Goal: Transaction & Acquisition: Purchase product/service

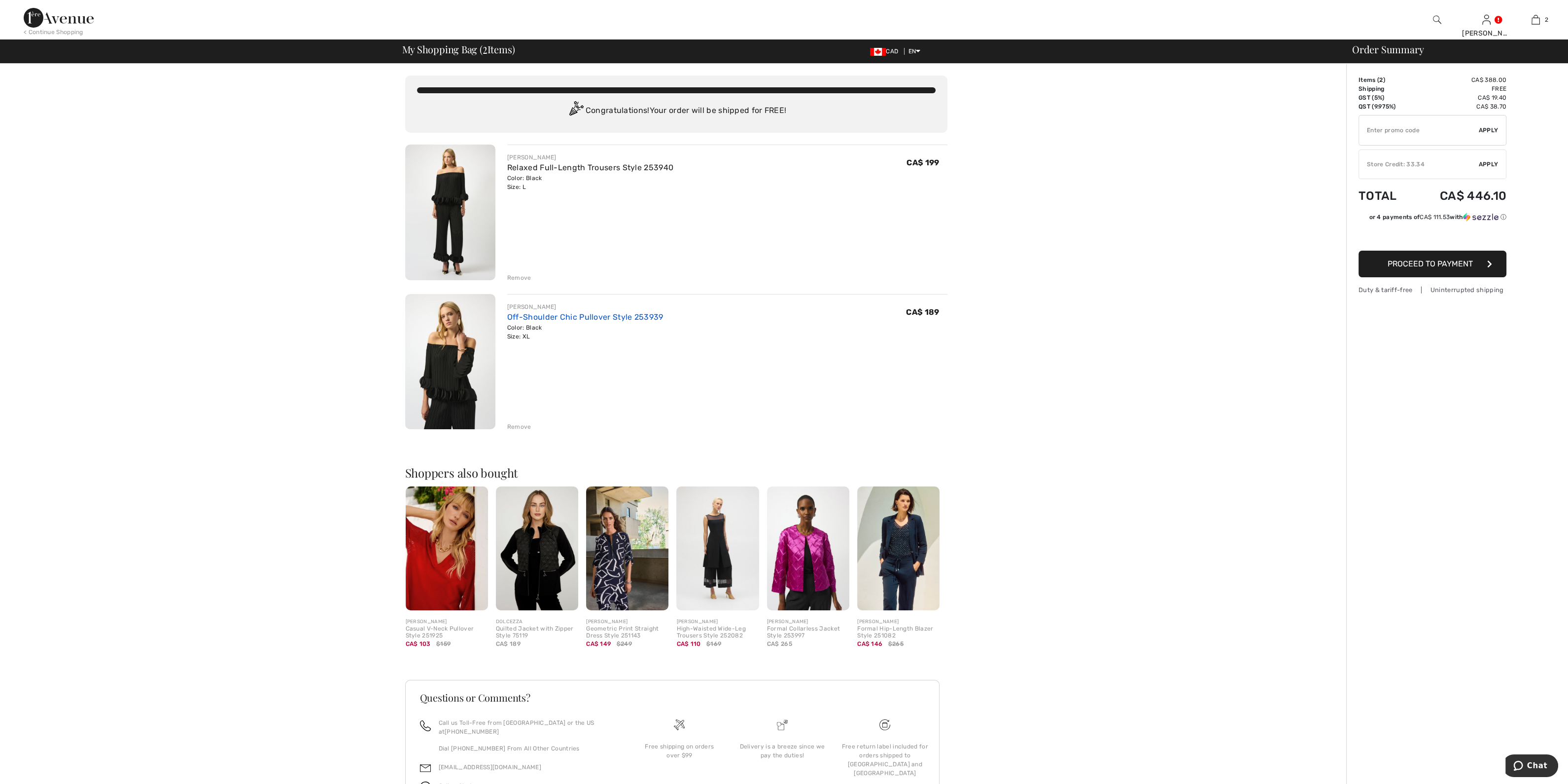
click at [550, 313] on link "Off-Shoulder Chic Pullover Style 253939" at bounding box center [585, 316] width 156 height 9
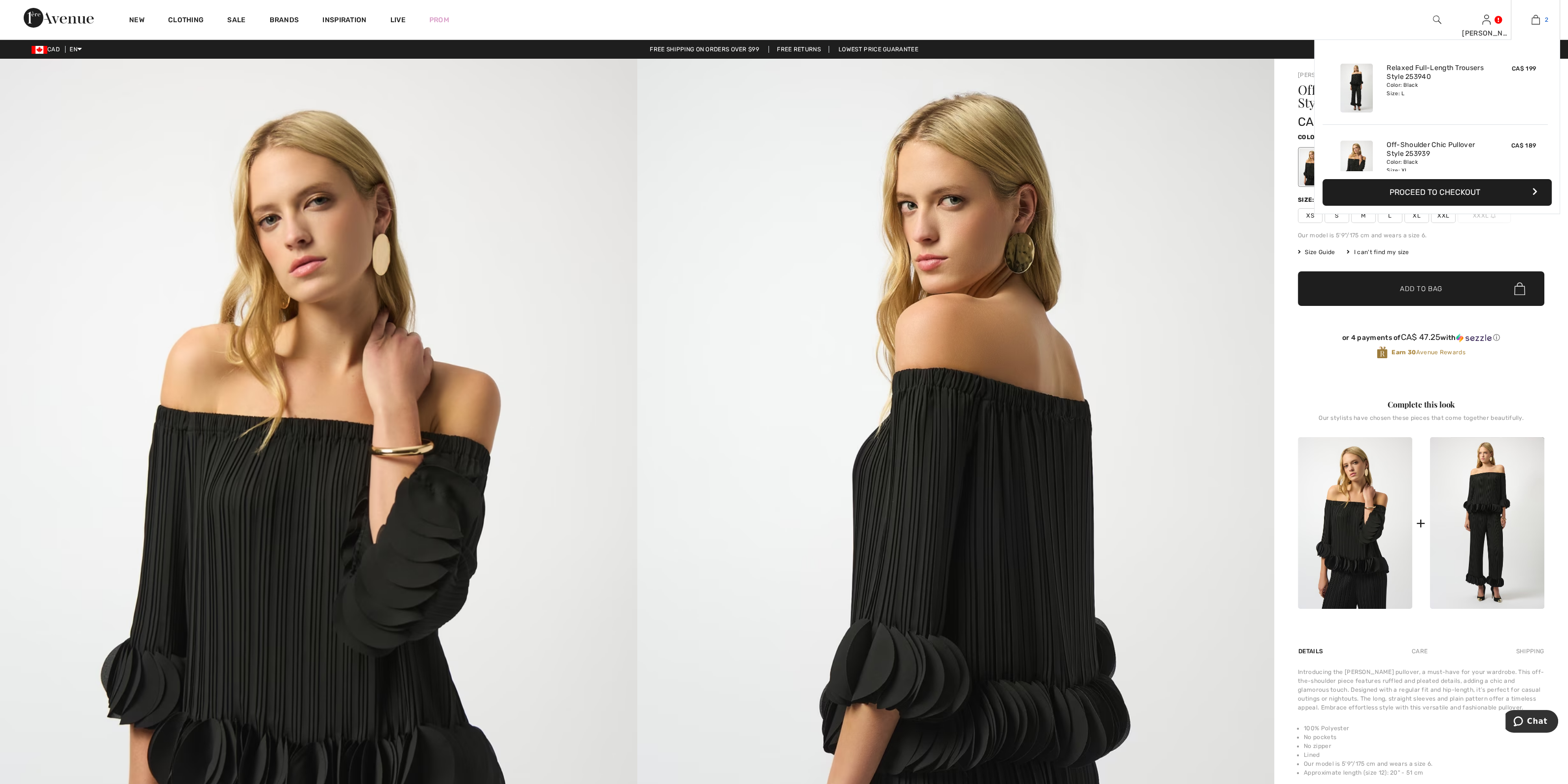
click at [1536, 16] on img at bounding box center [1535, 20] width 8 height 11
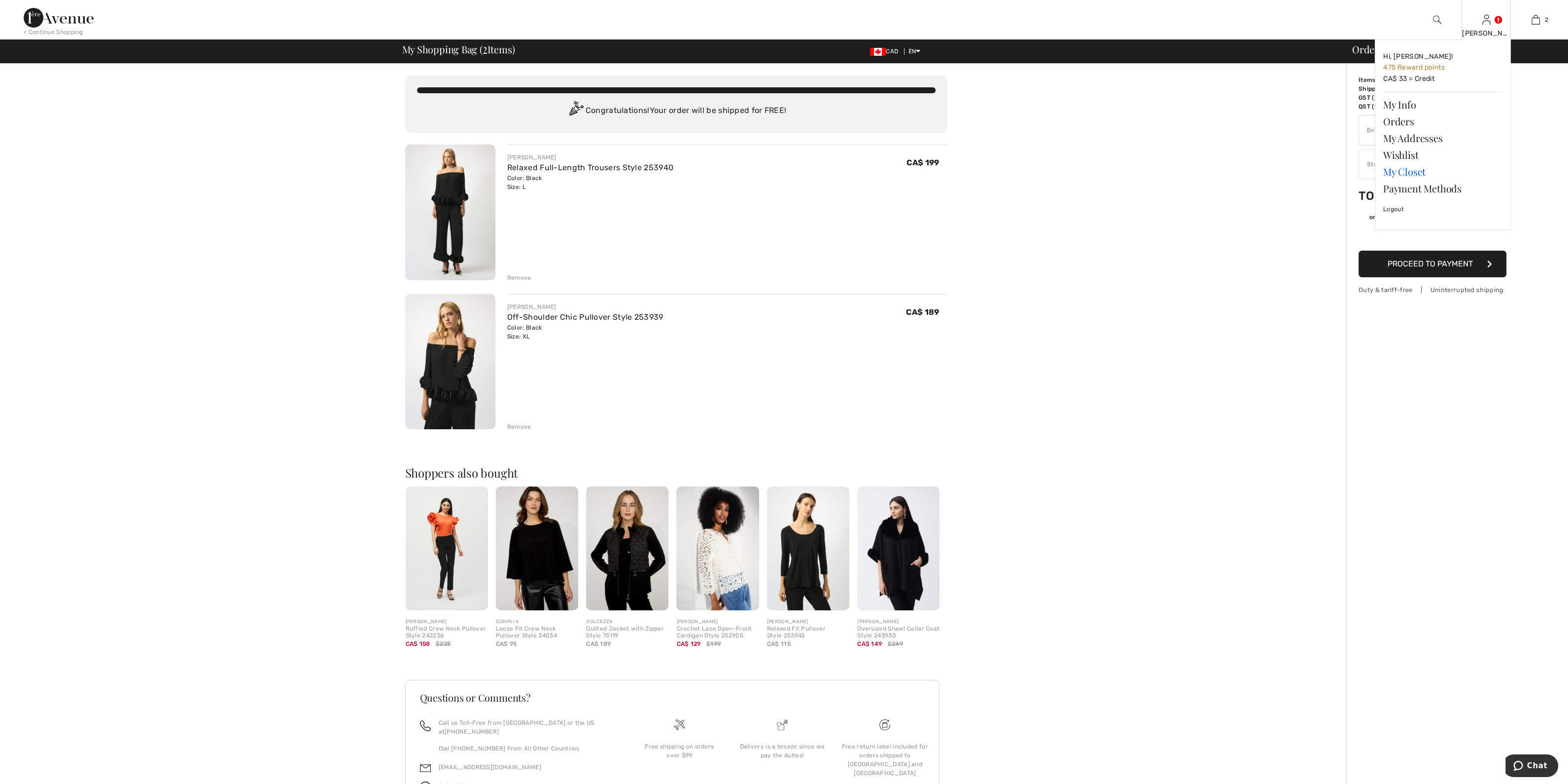
click at [1395, 168] on link "My Closet" at bounding box center [1443, 171] width 119 height 16
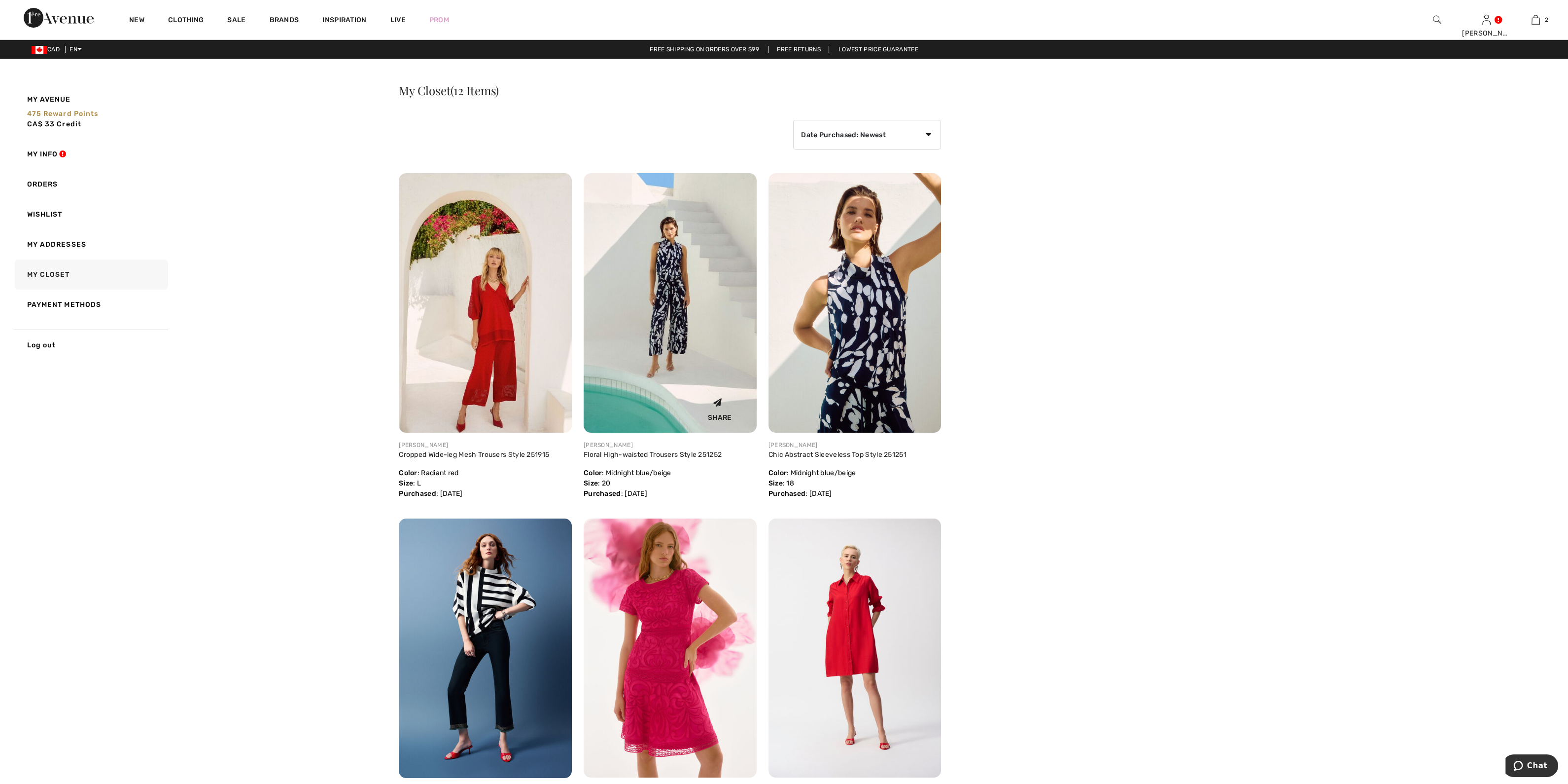
click at [667, 390] on div "Share" at bounding box center [670, 408] width 158 height 35
click at [654, 380] on img at bounding box center [671, 303] width 173 height 259
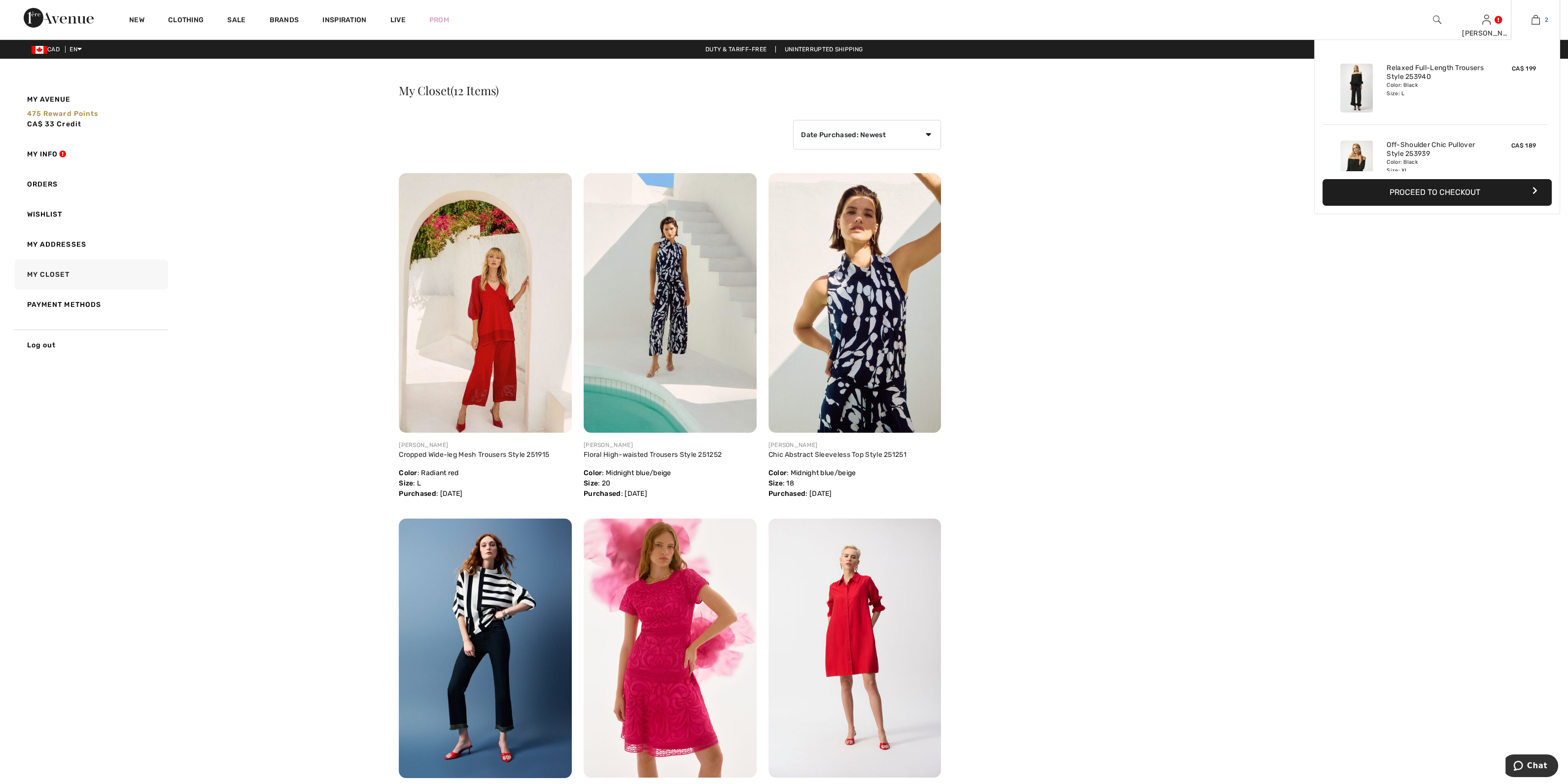
click at [1537, 20] on img at bounding box center [1535, 20] width 8 height 11
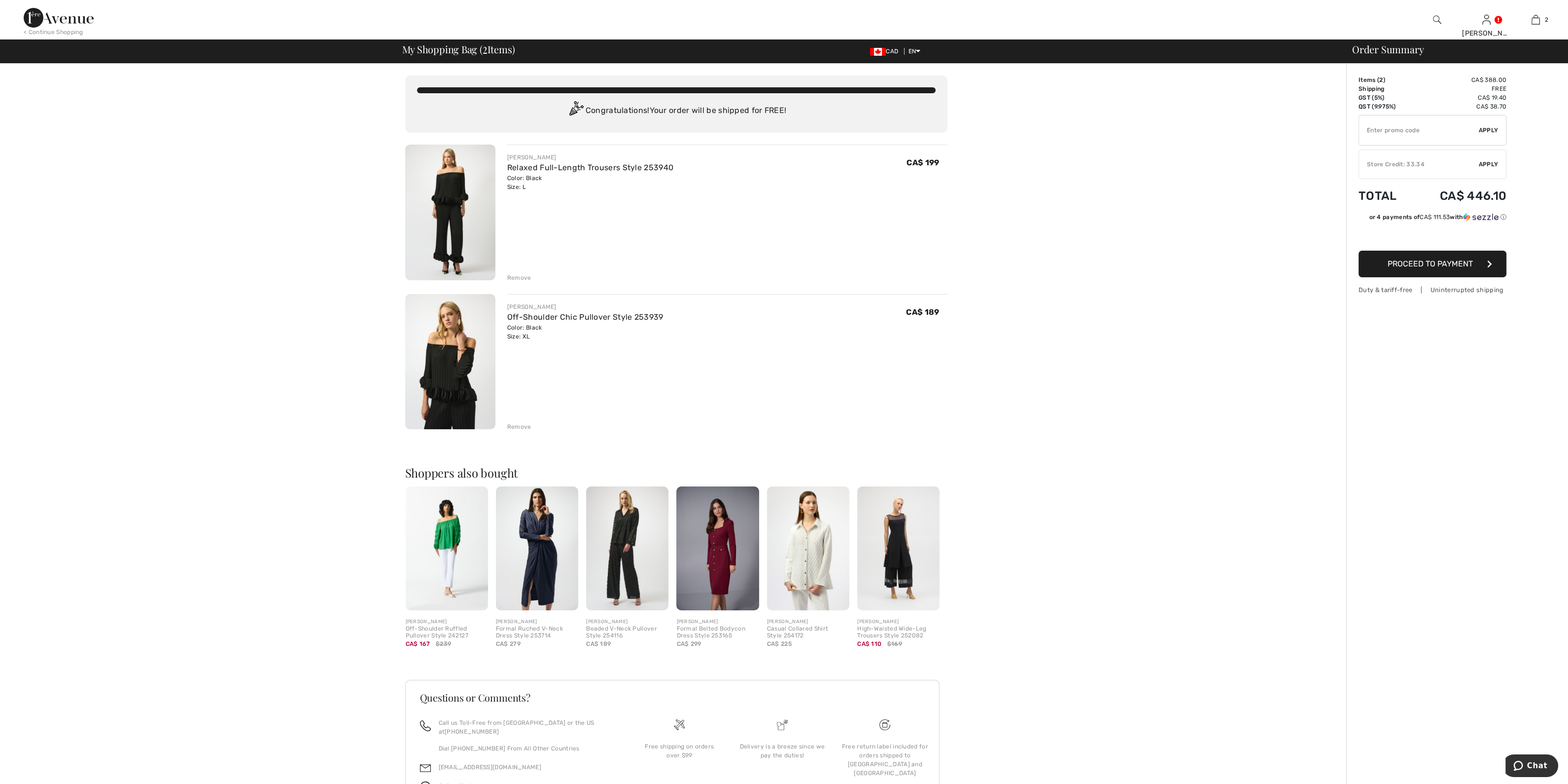
click at [526, 172] on div "Relaxed Full-Length Trousers Style 253940" at bounding box center [590, 168] width 166 height 11
click at [530, 167] on link "Relaxed Full-Length Trousers Style 253940" at bounding box center [590, 167] width 166 height 9
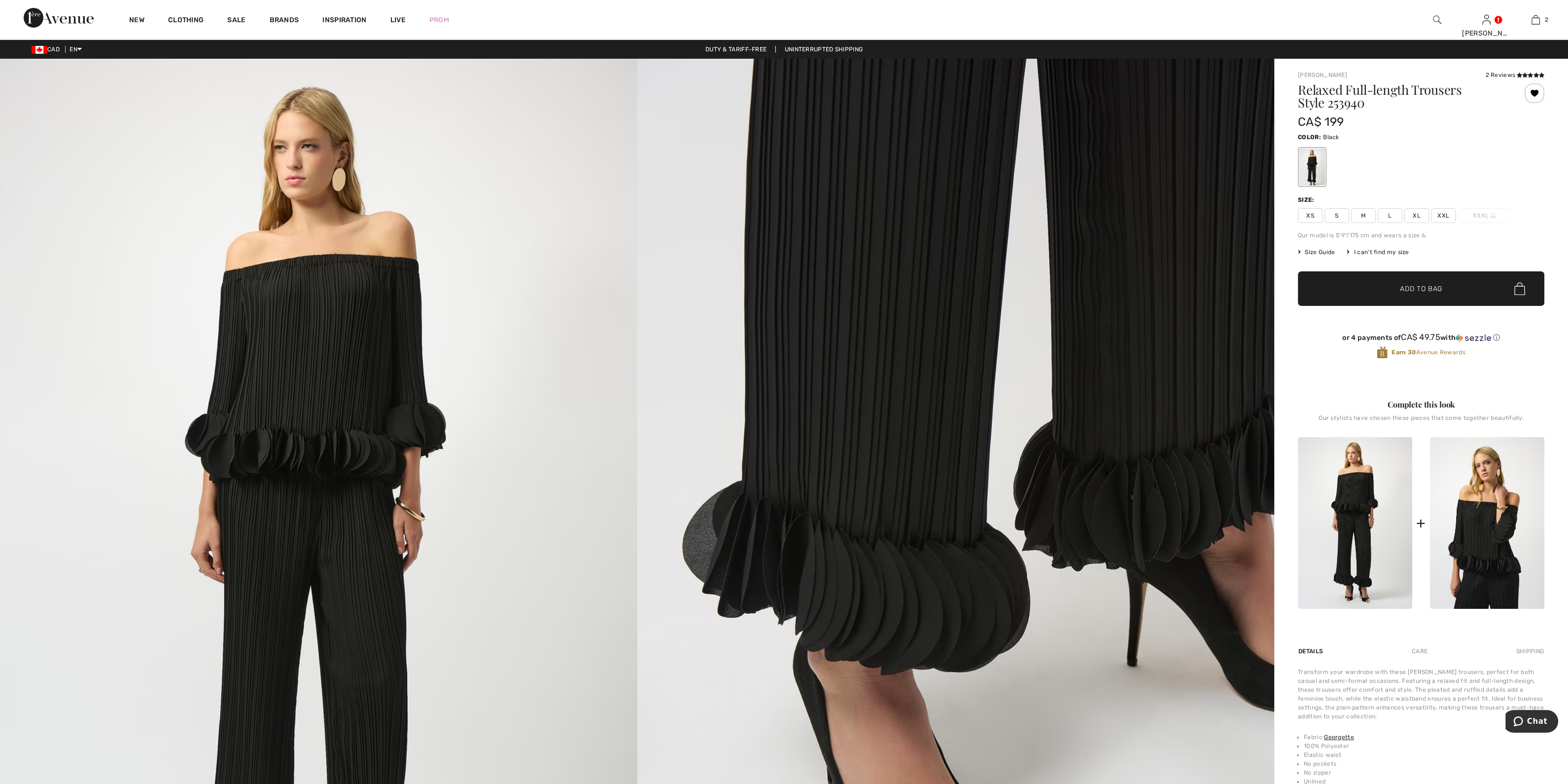
click at [1387, 250] on div "I can't find my size" at bounding box center [1377, 252] width 62 height 9
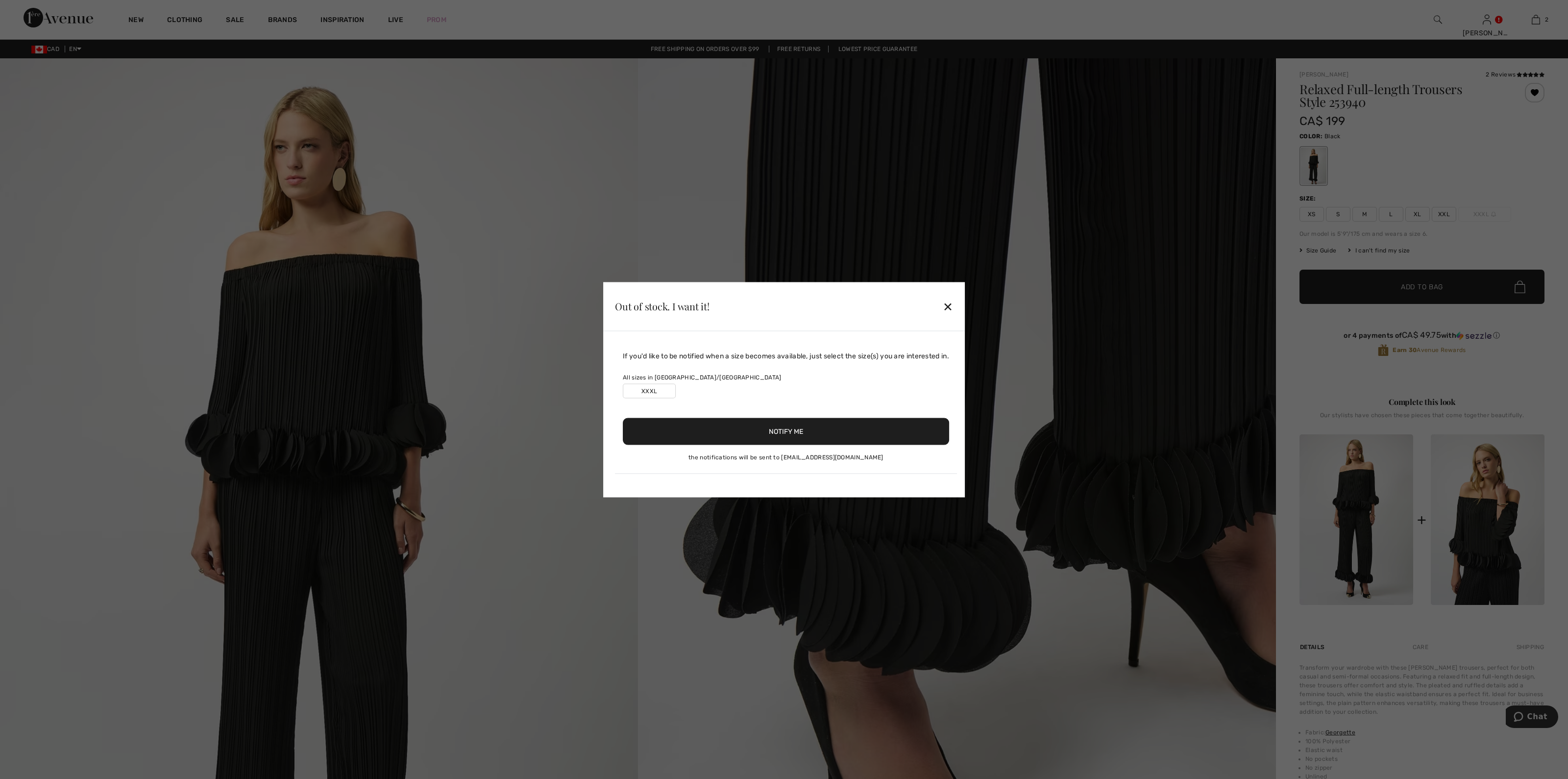
click at [944, 307] on div "Out of stock. I want it! ✕" at bounding box center [784, 307] width 362 height 49
click at [947, 300] on div "✕" at bounding box center [947, 306] width 11 height 20
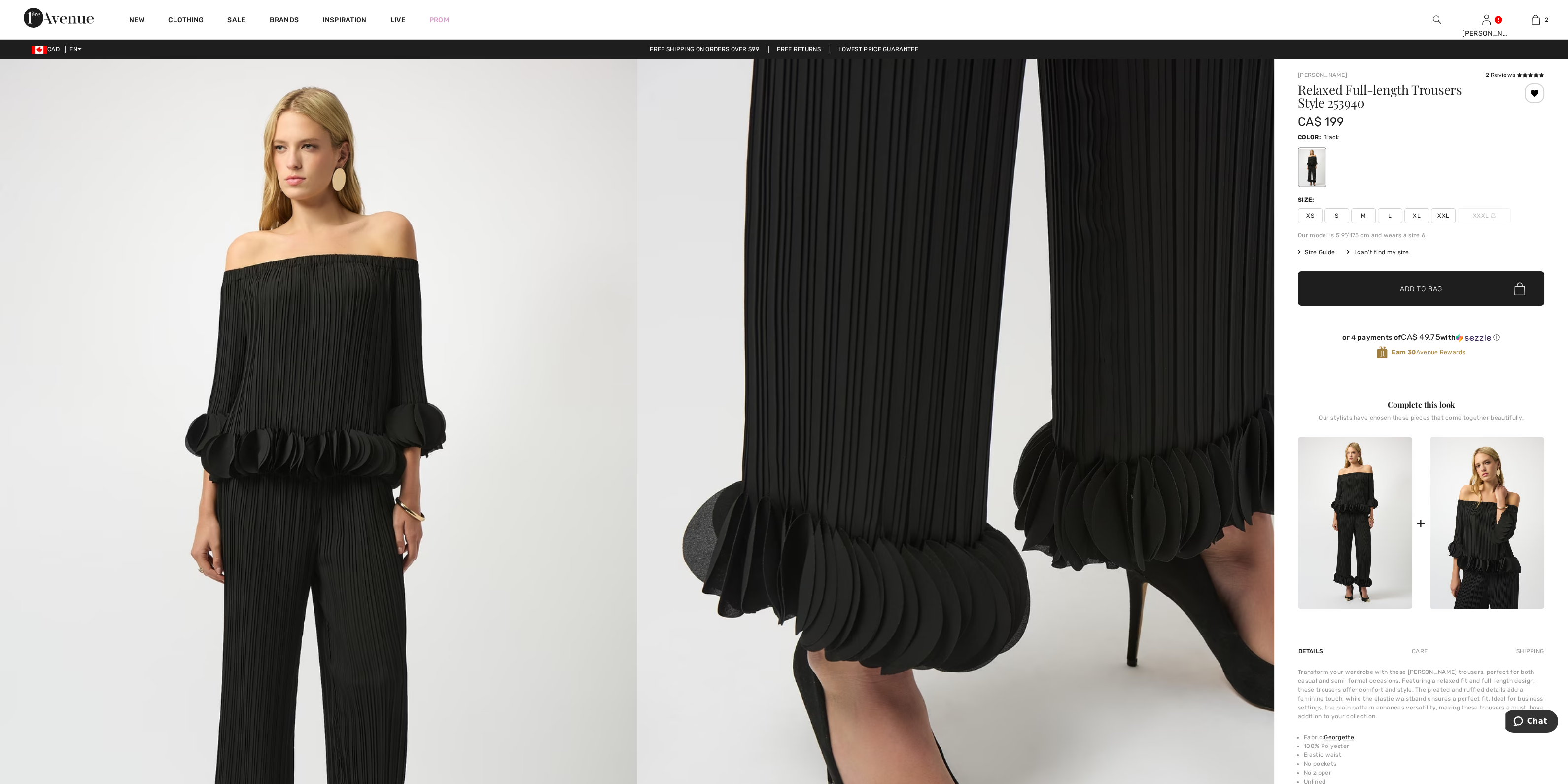
click at [1314, 250] on span "Size Guide" at bounding box center [1316, 252] width 37 height 9
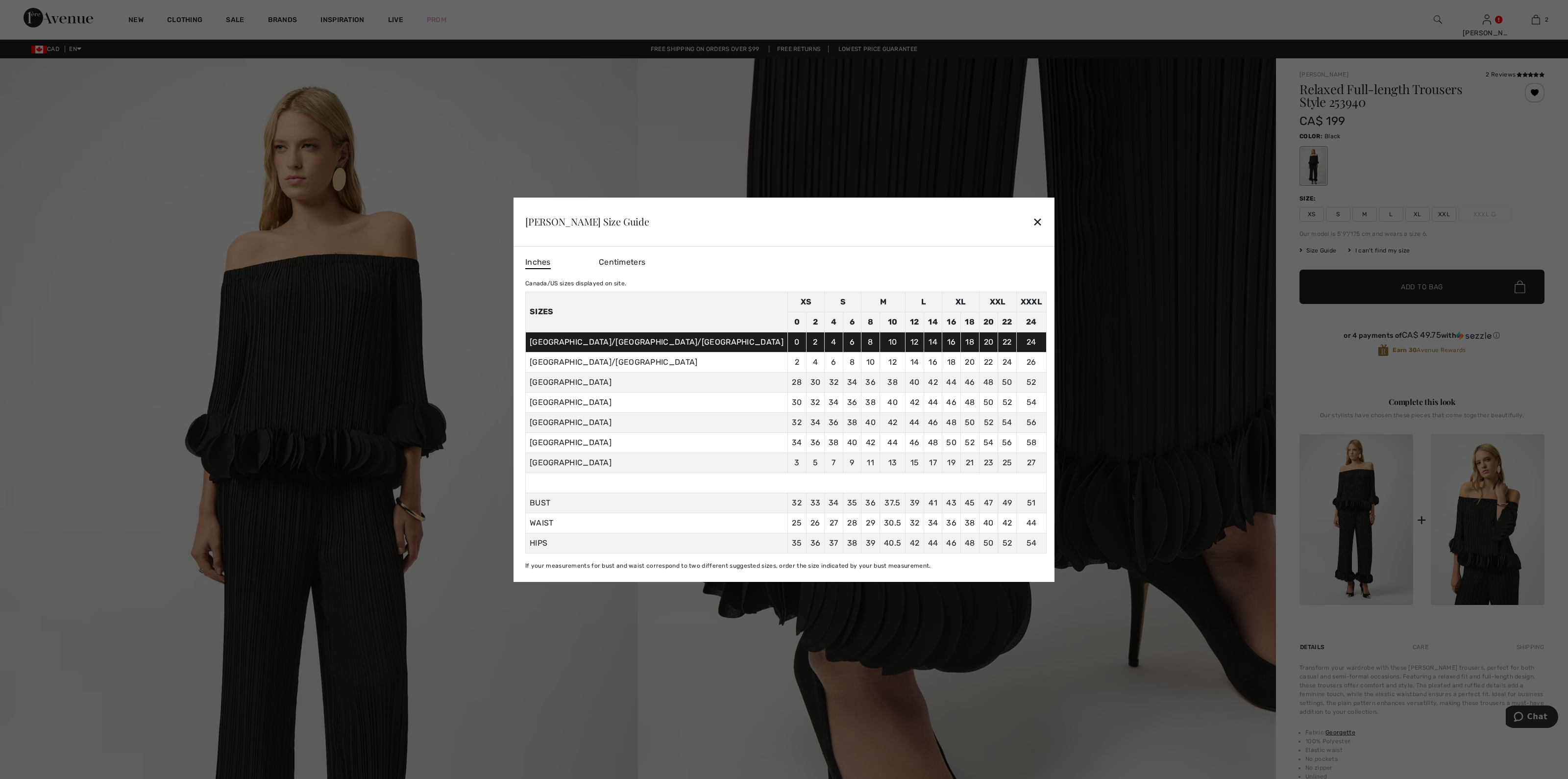
click at [1033, 220] on div "✕" at bounding box center [1038, 221] width 11 height 20
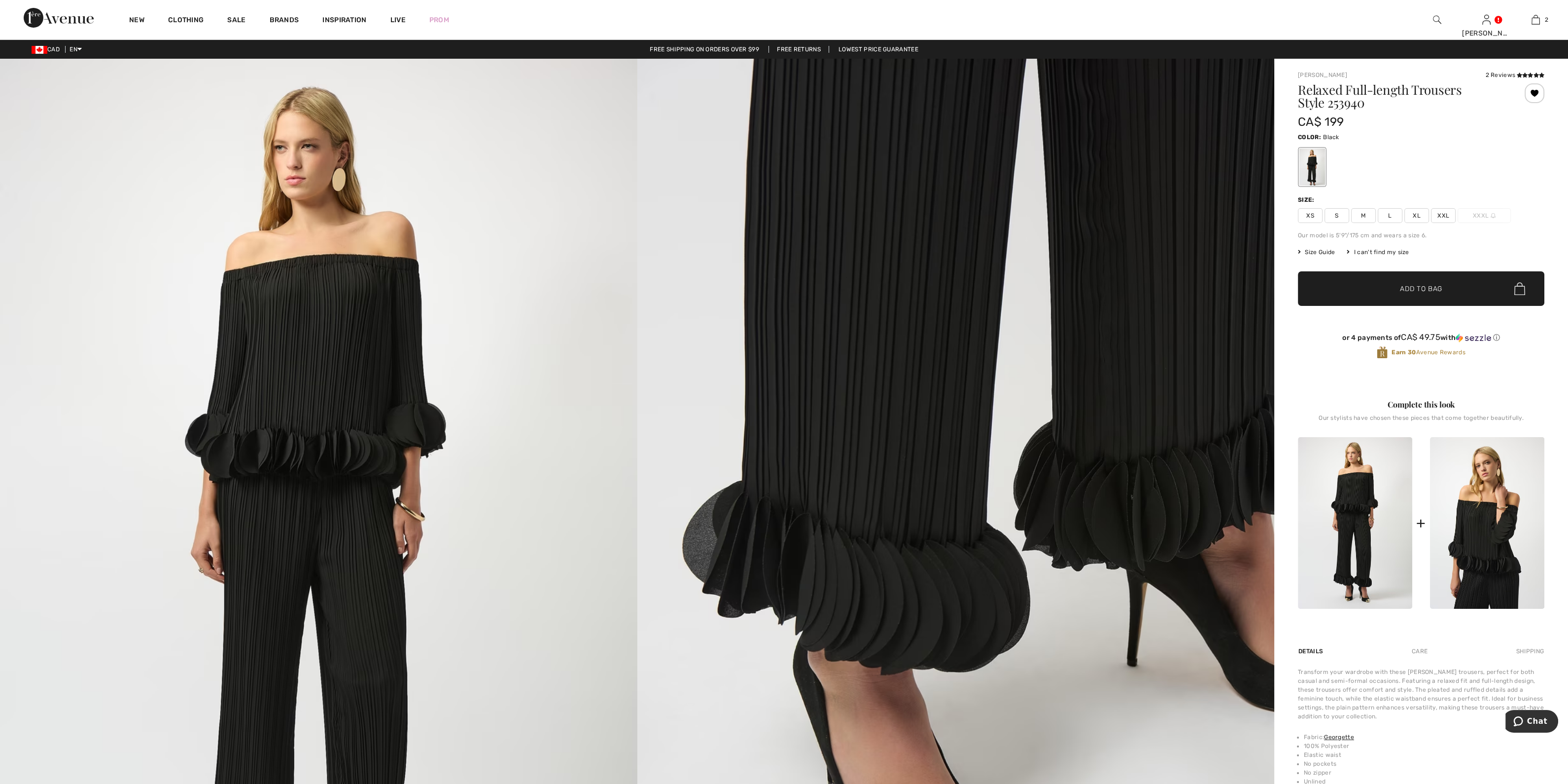
click at [1092, 595] on img at bounding box center [955, 536] width 637 height 955
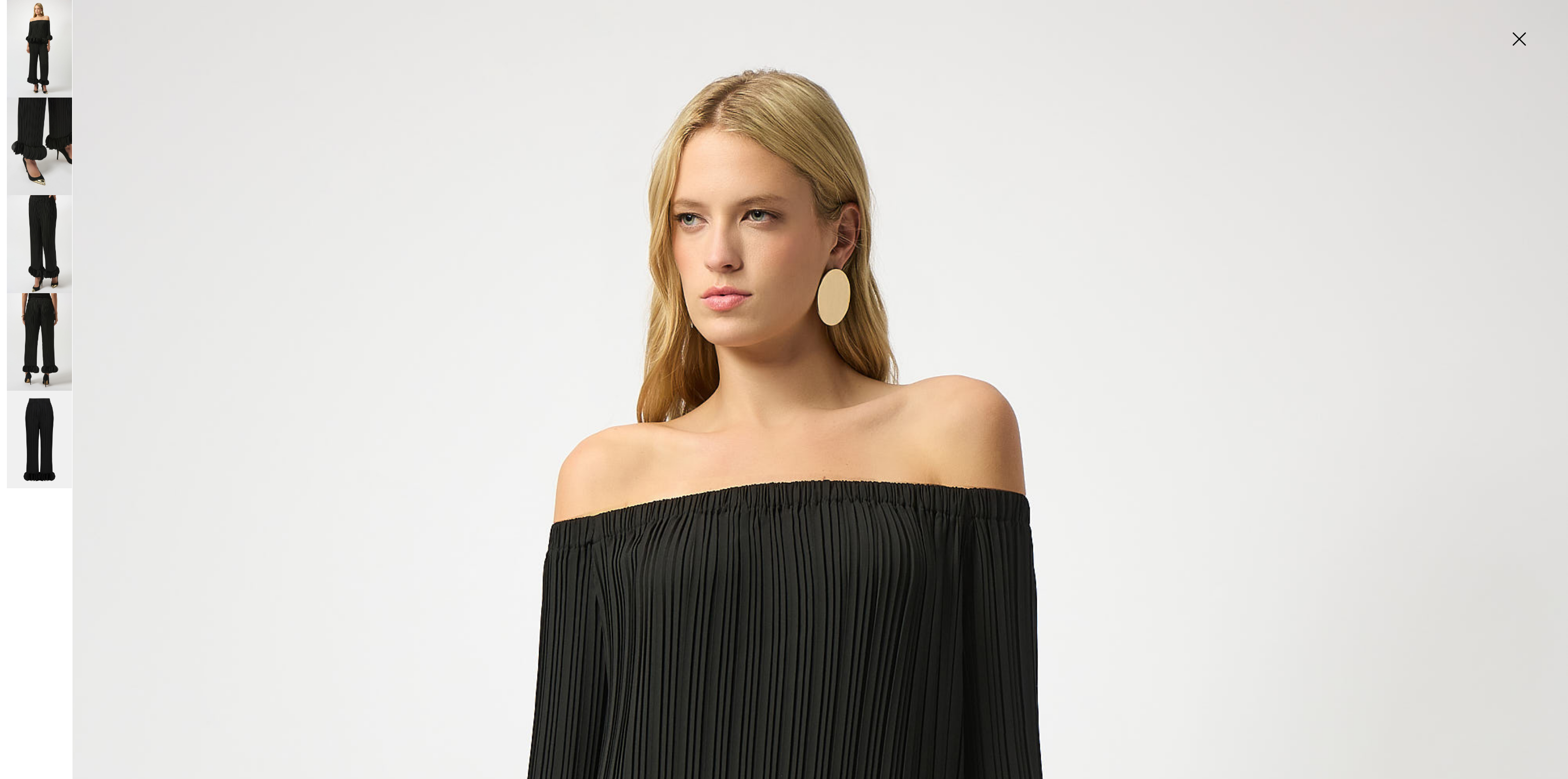
click at [1522, 33] on img at bounding box center [1519, 40] width 49 height 50
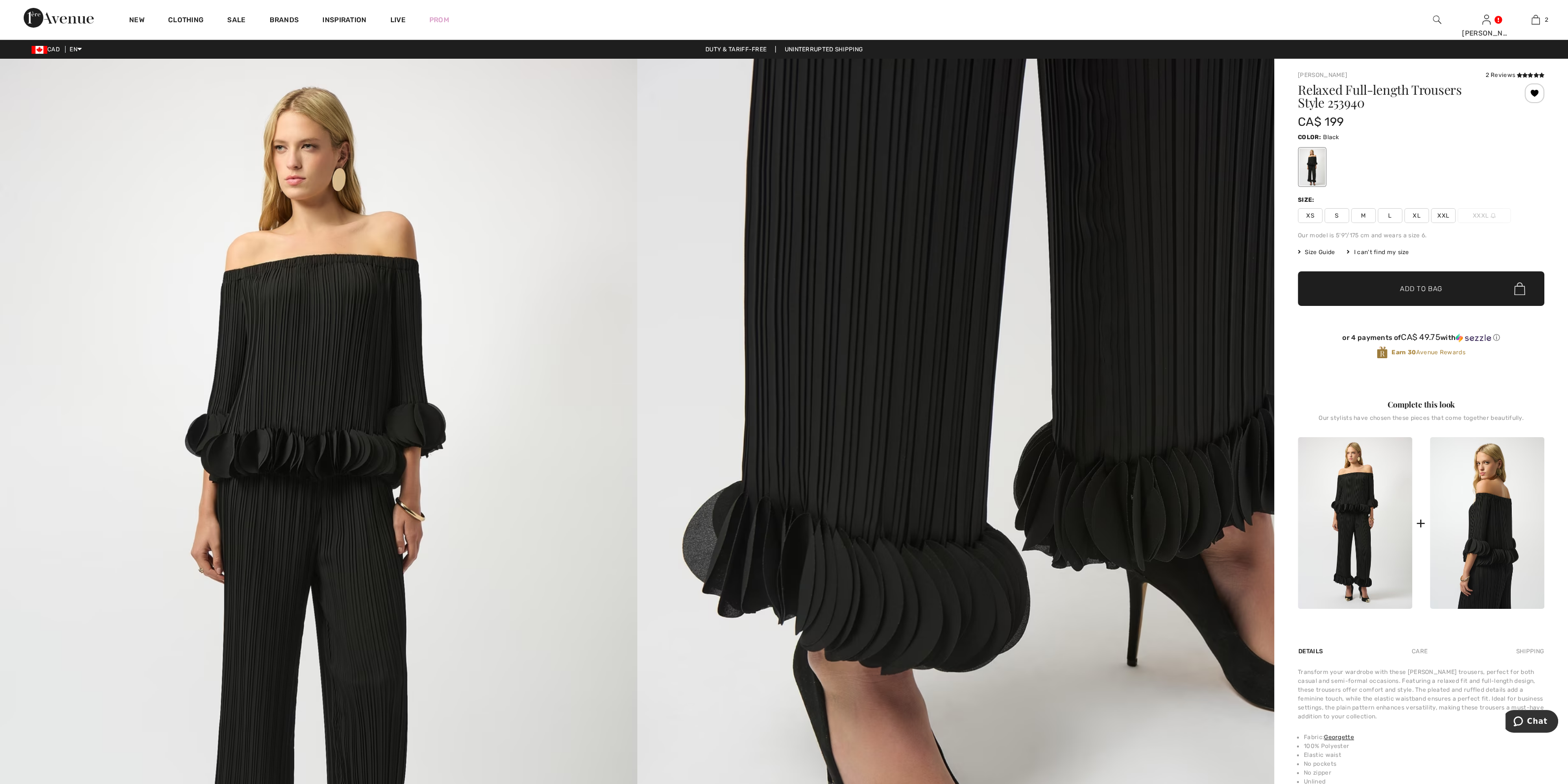
click at [1513, 498] on img at bounding box center [1487, 523] width 115 height 172
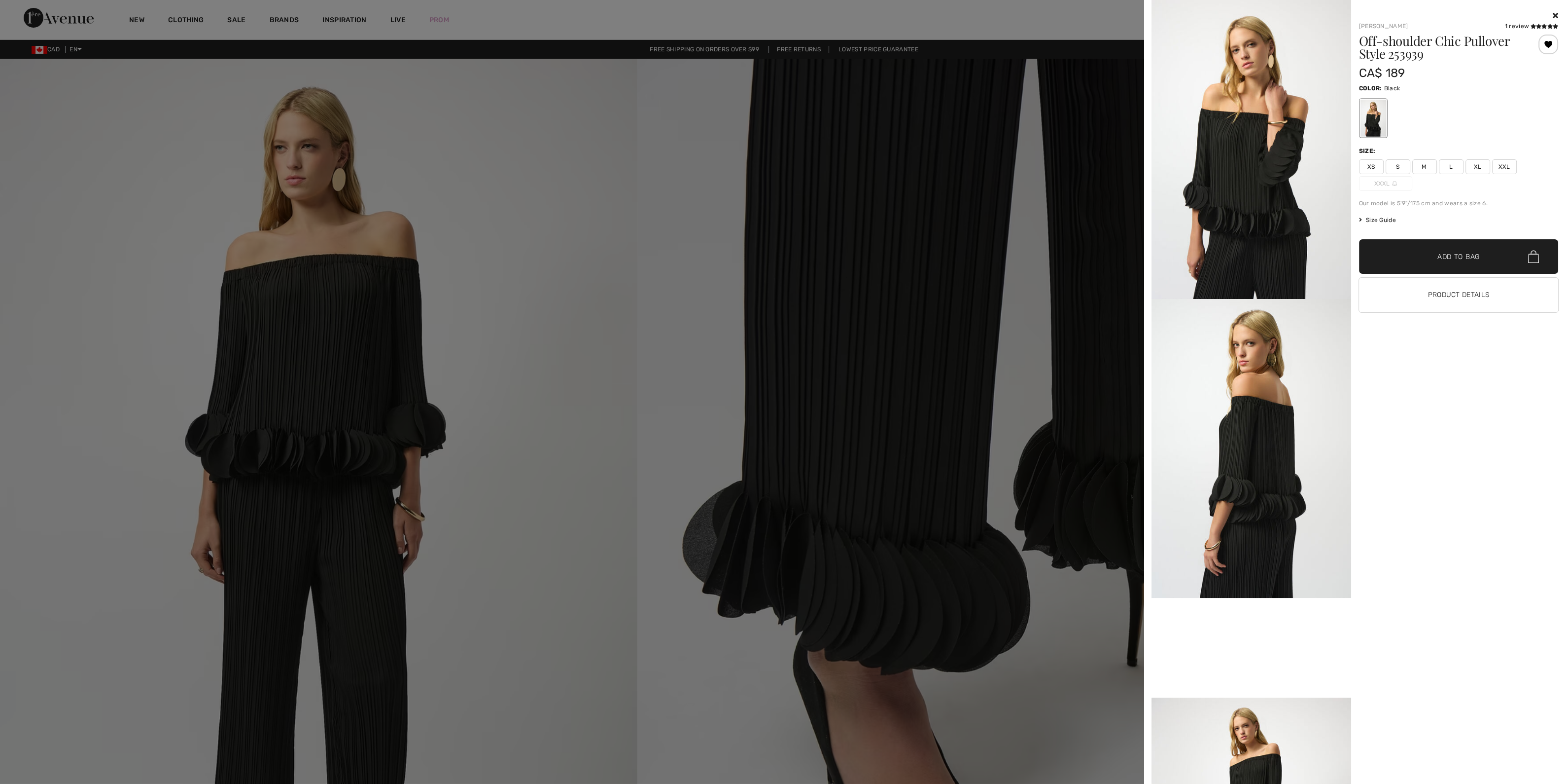
click at [1385, 215] on span "Size Guide" at bounding box center [1377, 219] width 37 height 9
